Goal: Navigation & Orientation: Find specific page/section

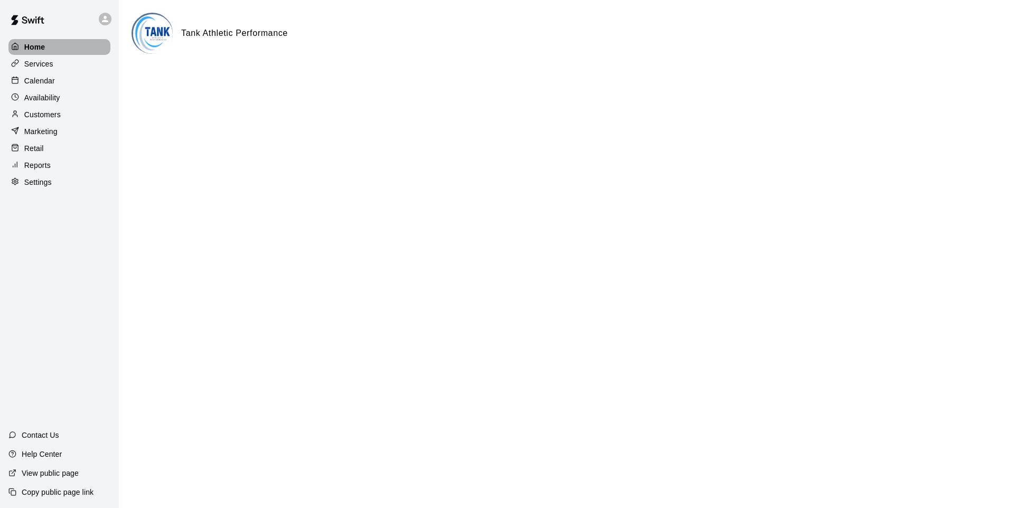
click at [41, 49] on p "Home" at bounding box center [34, 47] width 21 height 11
click at [52, 112] on p "Customers" at bounding box center [42, 114] width 36 height 11
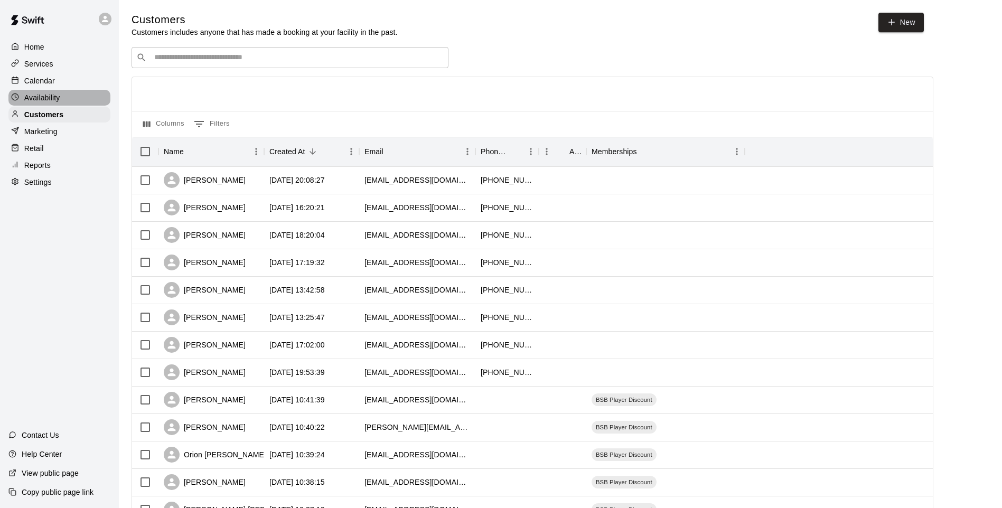
click at [53, 100] on p "Availability" at bounding box center [42, 97] width 36 height 11
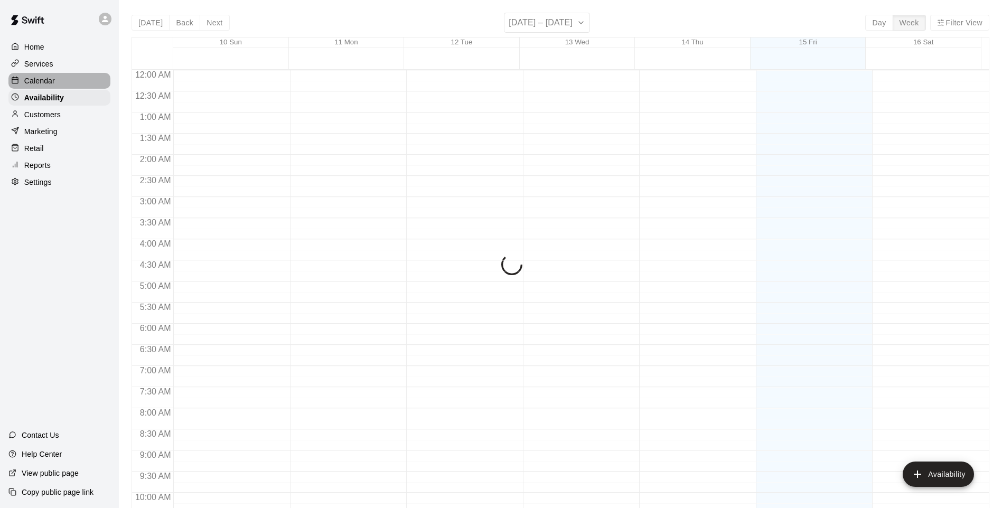
click at [52, 79] on p "Calendar" at bounding box center [39, 81] width 31 height 11
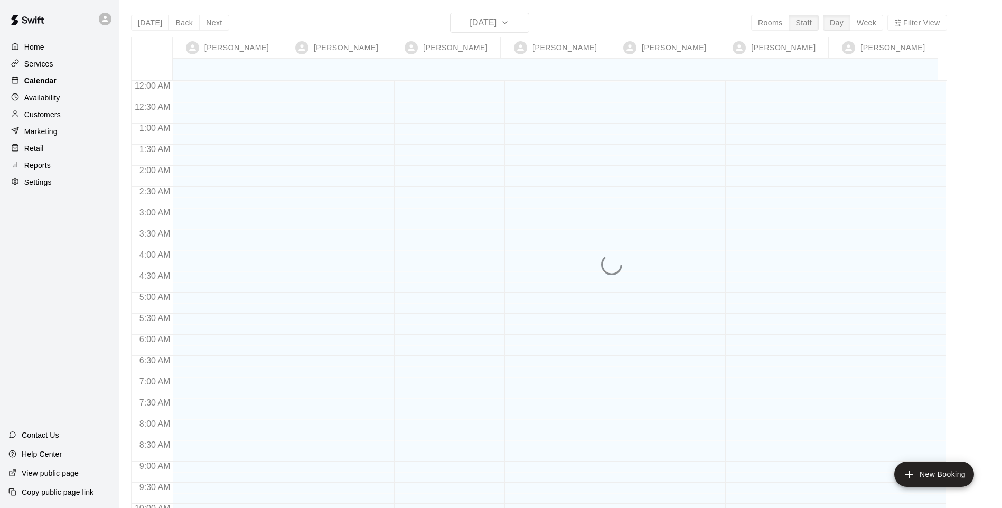
scroll to position [575, 0]
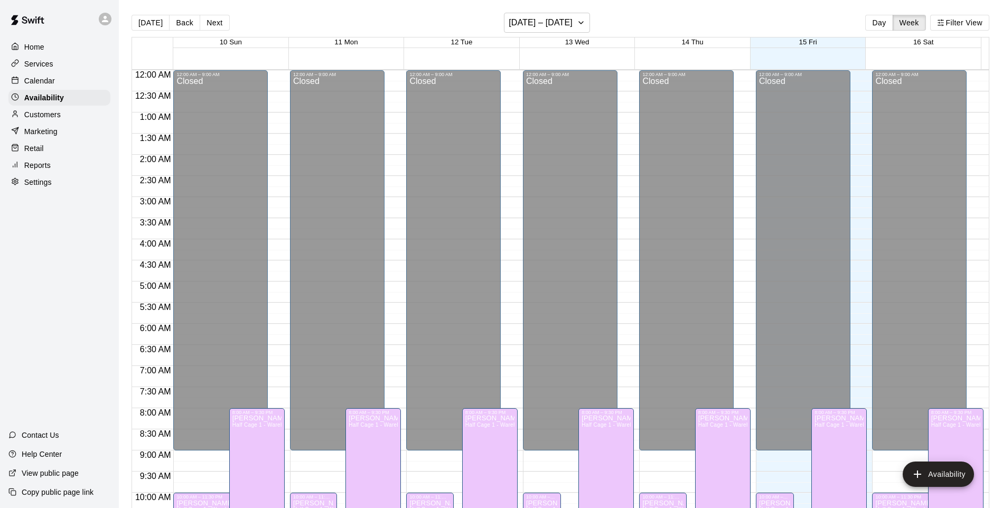
scroll to position [565, 0]
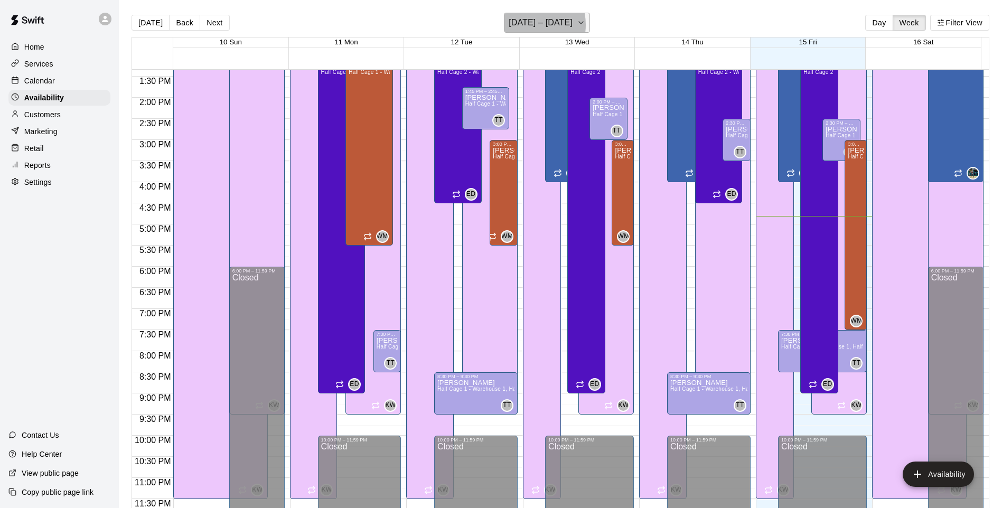
click at [526, 25] on h6 "[DATE] – [DATE]" at bounding box center [541, 22] width 64 height 15
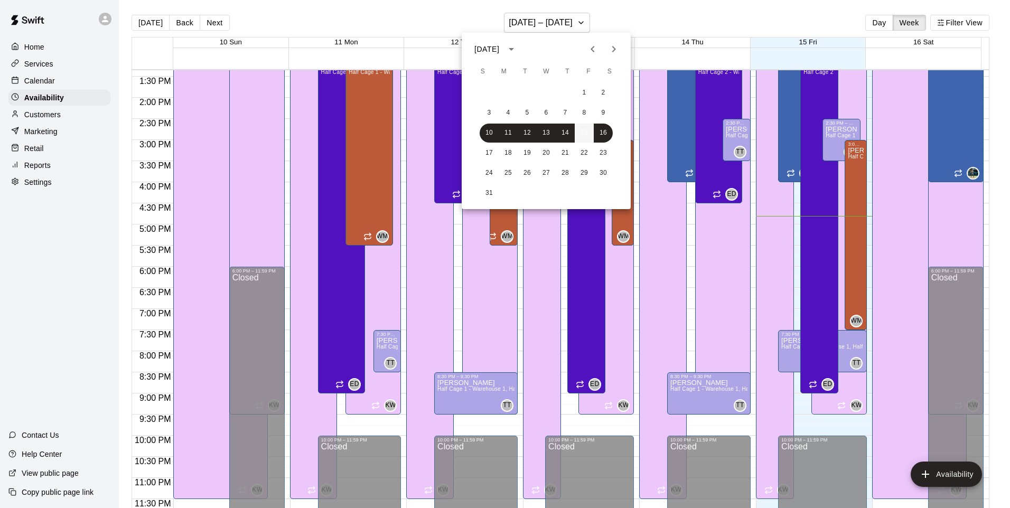
click at [584, 133] on button "15" at bounding box center [584, 133] width 19 height 19
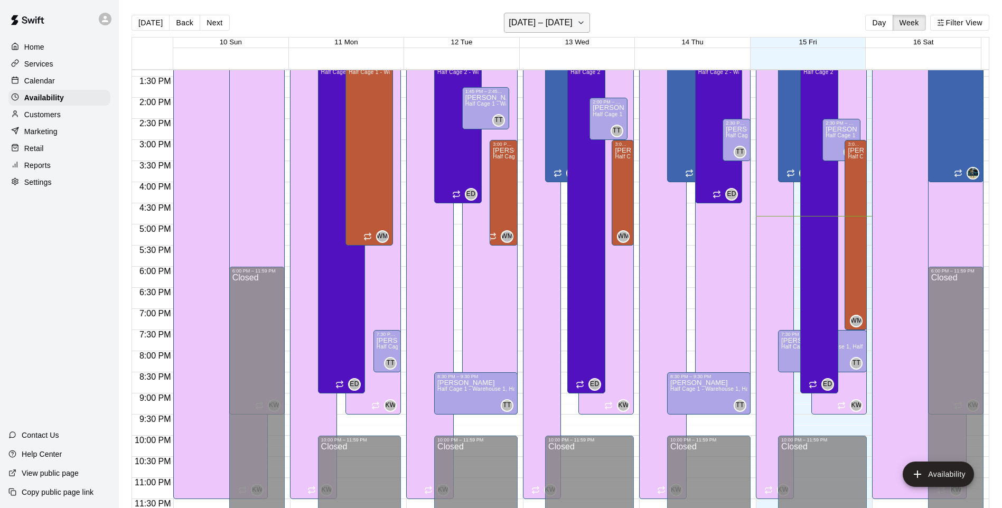
click at [582, 25] on button "[DATE] – [DATE]" at bounding box center [547, 23] width 86 height 20
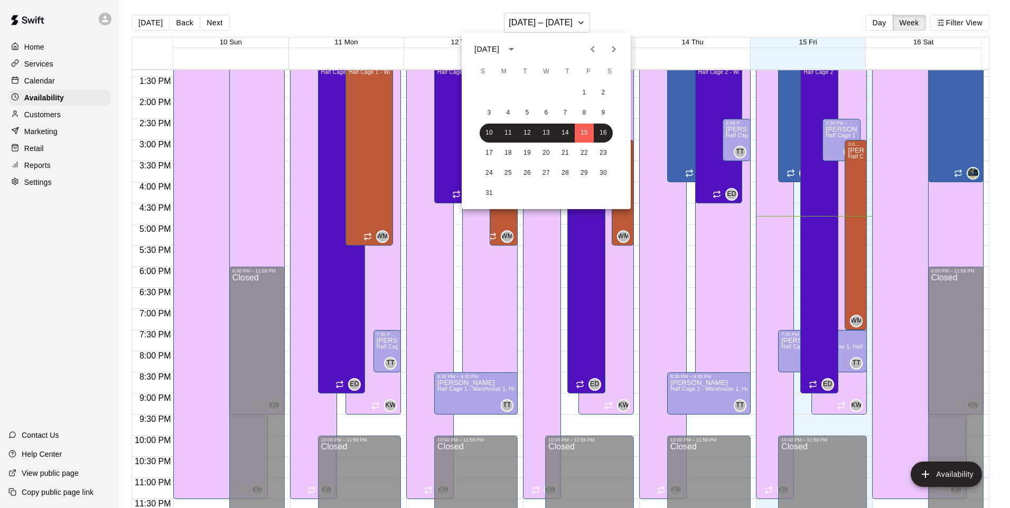
click at [714, 13] on div at bounding box center [505, 254] width 1010 height 508
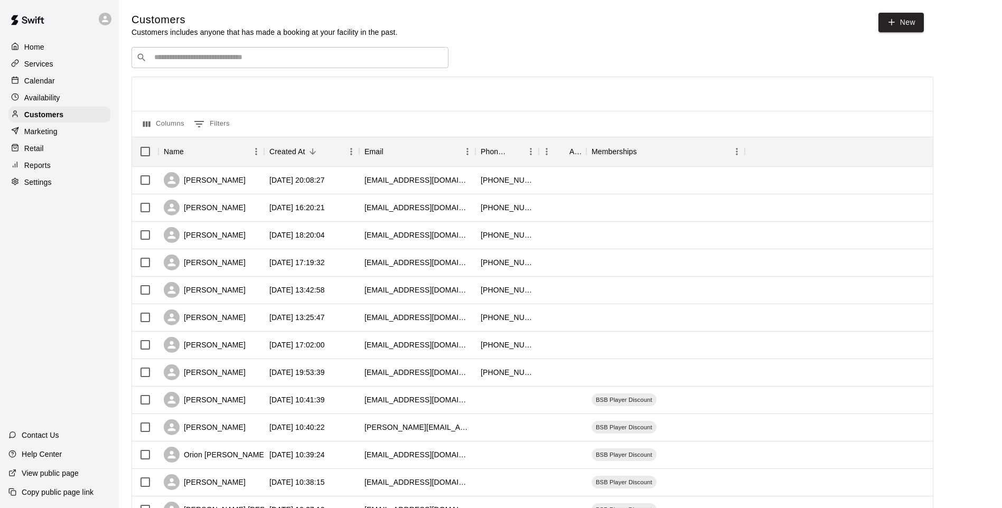
click at [38, 86] on p "Calendar" at bounding box center [39, 81] width 31 height 11
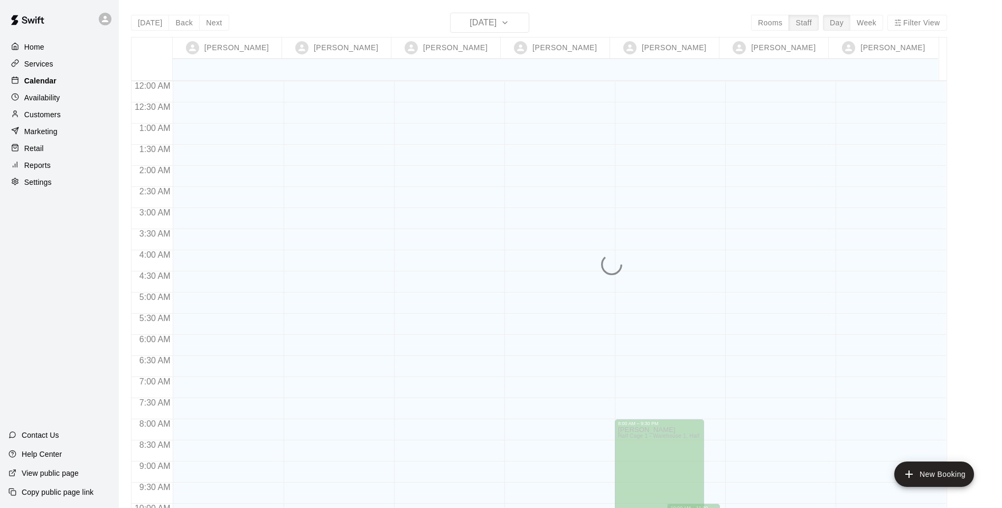
scroll to position [575, 0]
